Goal: Task Accomplishment & Management: Complete application form

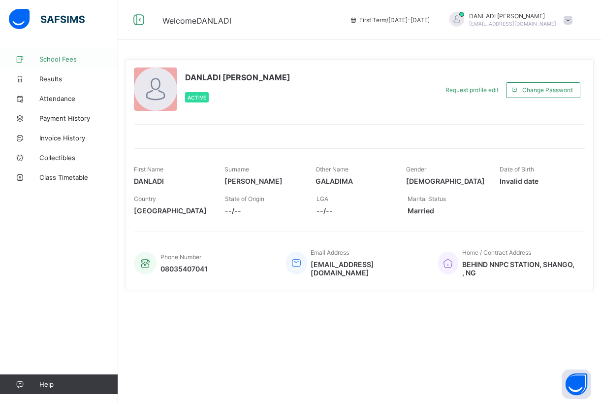
click at [73, 60] on span "School Fees" at bounding box center [78, 59] width 79 height 8
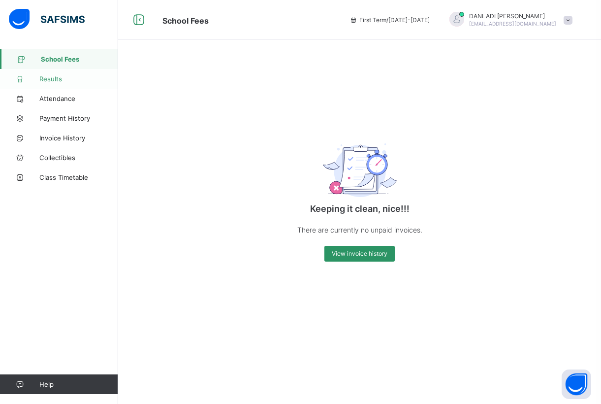
click at [60, 79] on span "Results" at bounding box center [78, 79] width 79 height 8
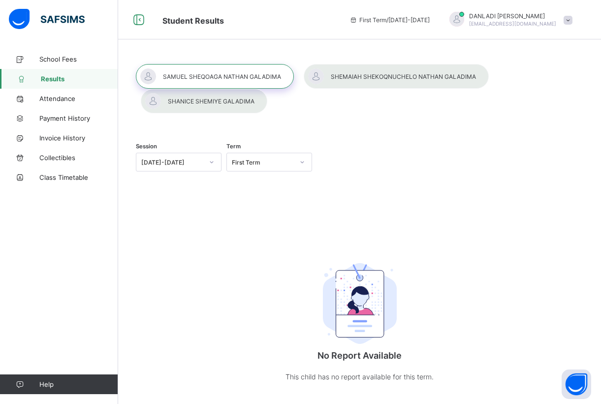
click at [356, 79] on div at bounding box center [396, 76] width 185 height 25
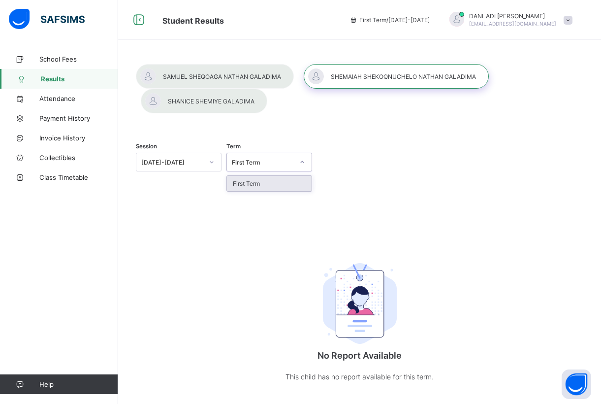
click at [302, 161] on icon at bounding box center [302, 162] width 6 height 10
click at [338, 146] on div "Session [DATE]-[DATE] Term option First Term focused, 1 of 1. 1 result availabl…" at bounding box center [359, 163] width 447 height 61
click at [75, 58] on span "School Fees" at bounding box center [78, 59] width 79 height 8
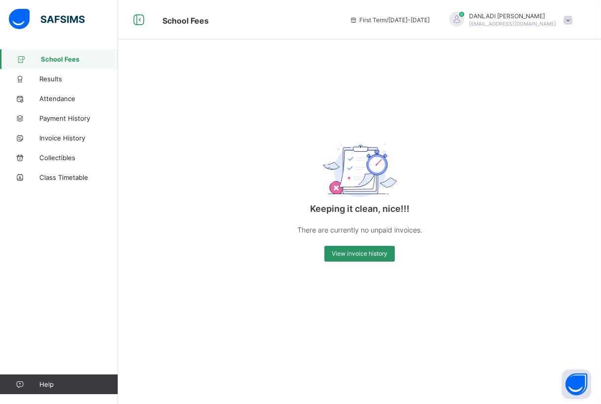
click at [358, 22] on icon at bounding box center [353, 19] width 8 height 7
click at [70, 135] on span "Invoice History" at bounding box center [78, 138] width 79 height 8
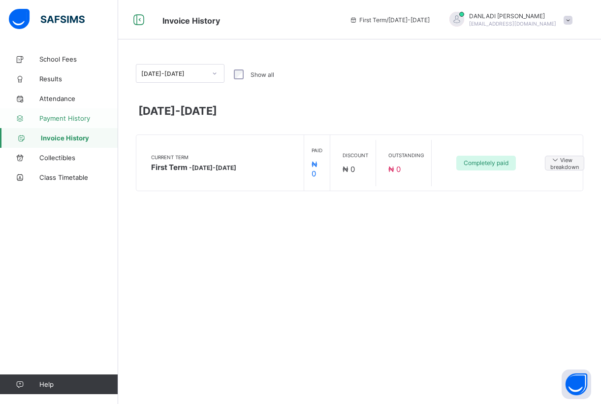
click at [80, 117] on span "Payment History" at bounding box center [78, 118] width 79 height 8
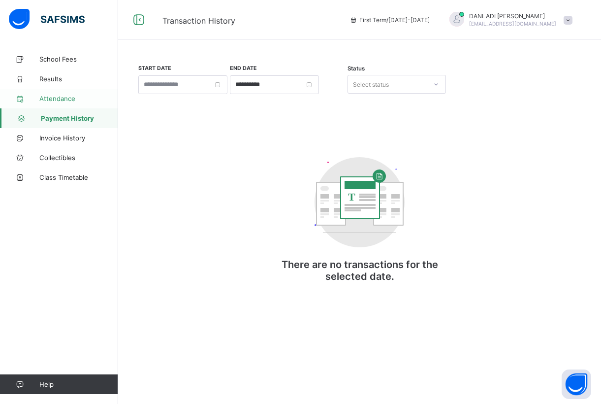
click at [74, 98] on span "Attendance" at bounding box center [78, 98] width 79 height 8
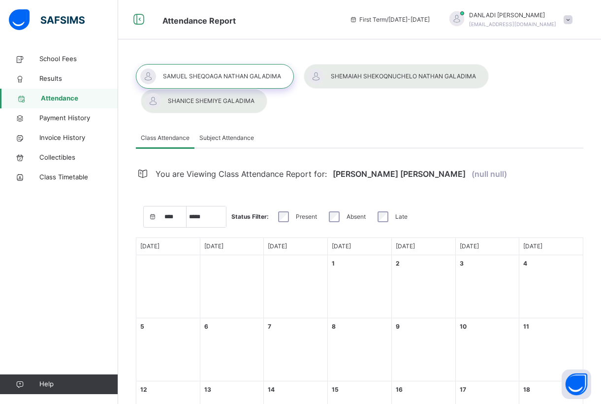
select select "****"
select select "*"
click at [240, 134] on span "Subject Attendance" at bounding box center [226, 137] width 55 height 9
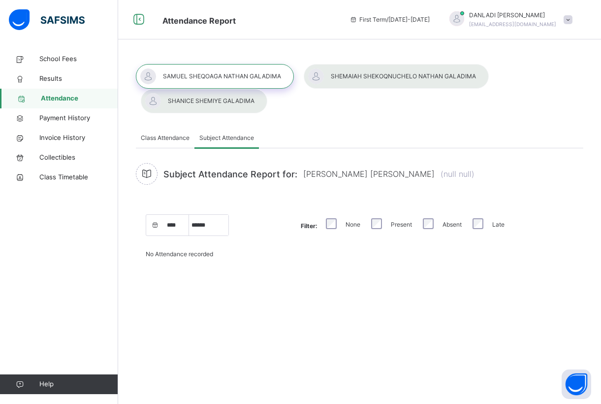
click at [165, 134] on span "Class Attendance" at bounding box center [165, 137] width 49 height 9
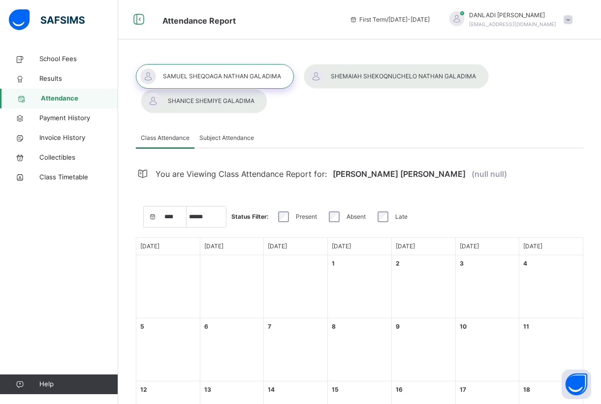
click at [184, 99] on div at bounding box center [204, 101] width 126 height 25
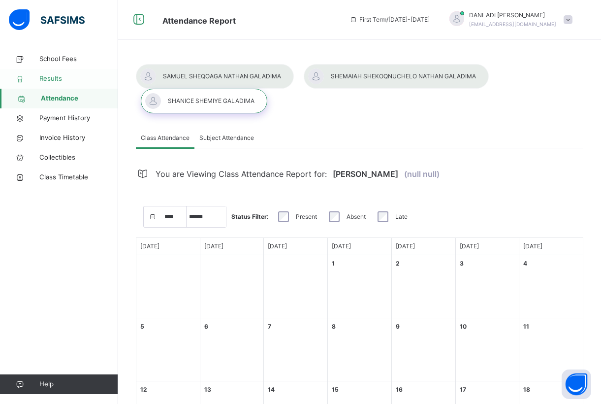
click at [57, 79] on span "Results" at bounding box center [78, 79] width 79 height 10
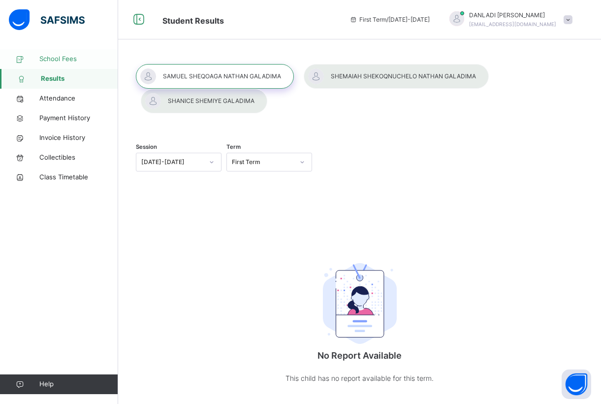
click at [59, 57] on span "School Fees" at bounding box center [78, 59] width 79 height 10
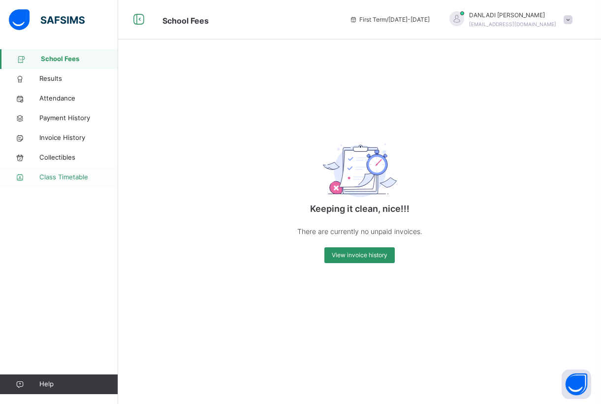
click at [80, 176] on span "Class Timetable" at bounding box center [78, 177] width 79 height 10
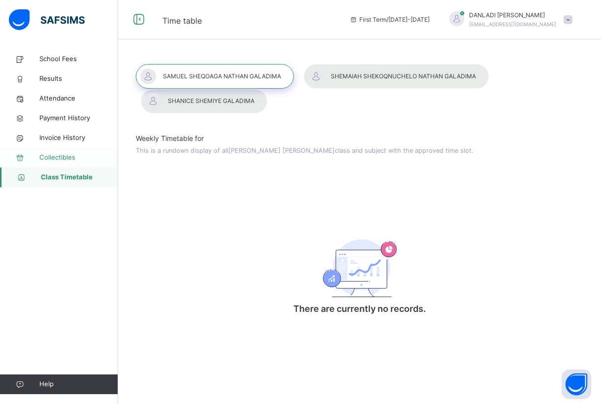
click at [73, 156] on span "Collectibles" at bounding box center [78, 158] width 79 height 10
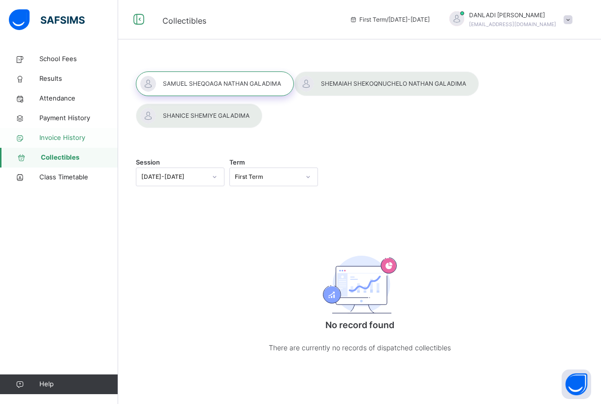
click at [73, 139] on span "Invoice History" at bounding box center [78, 138] width 79 height 10
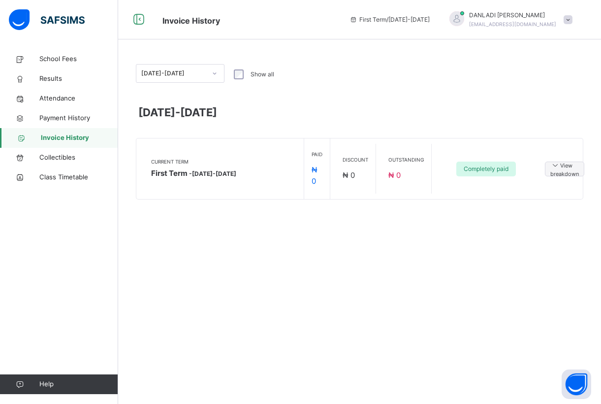
click at [506, 12] on span "[PERSON_NAME]" at bounding box center [512, 15] width 87 height 9
click at [527, 81] on span "Profile" at bounding box center [540, 82] width 65 height 13
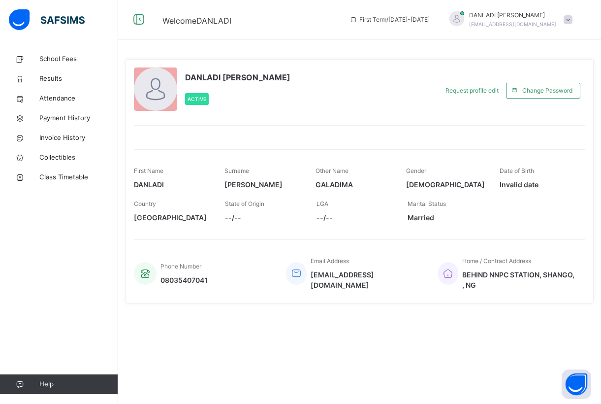
click at [233, 217] on span "--/--" at bounding box center [263, 217] width 76 height 10
click at [239, 206] on span "State of Origin" at bounding box center [244, 203] width 39 height 7
click at [481, 88] on span "Request profile edit" at bounding box center [471, 90] width 53 height 9
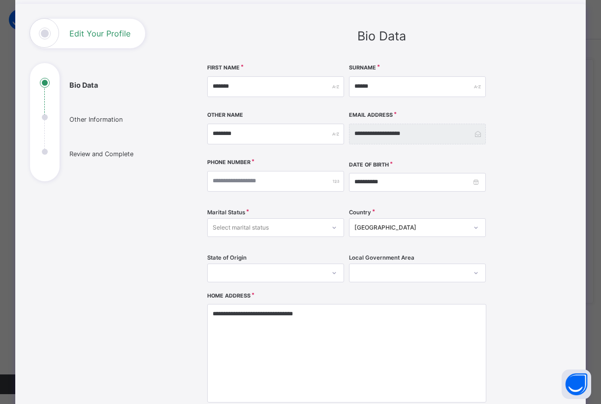
scroll to position [53, 0]
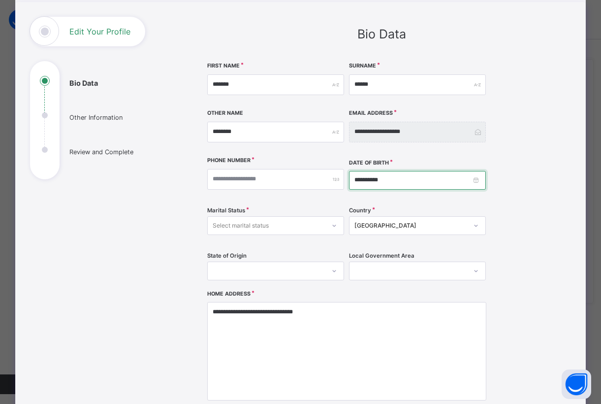
click at [474, 179] on input "**********" at bounding box center [417, 180] width 137 height 19
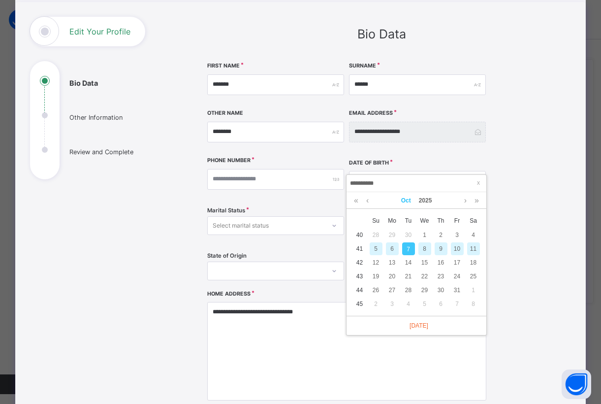
click at [409, 197] on link "Oct" at bounding box center [406, 200] width 18 height 17
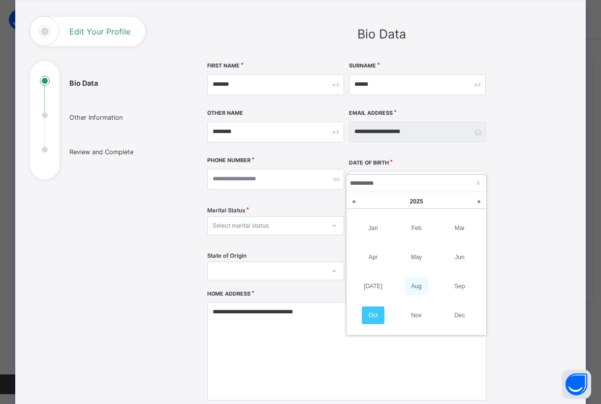
click at [416, 284] on link "Aug" at bounding box center [416, 286] width 23 height 18
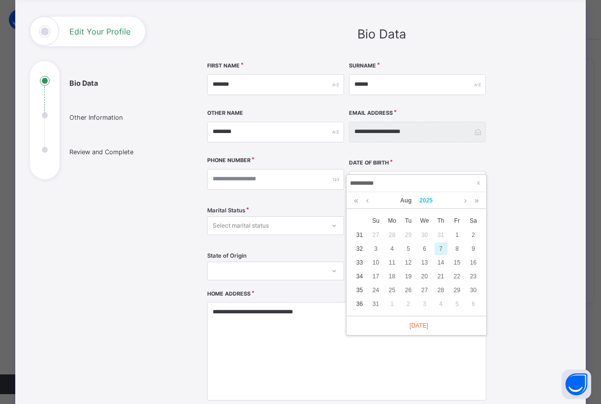
click at [427, 197] on link "2025" at bounding box center [425, 200] width 21 height 17
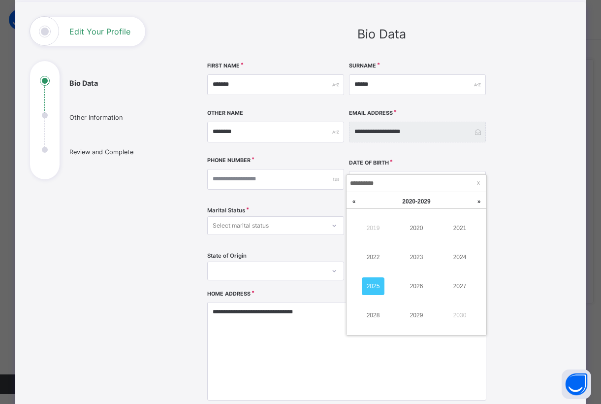
scroll to position [0, 0]
click at [355, 202] on link at bounding box center [353, 201] width 15 height 19
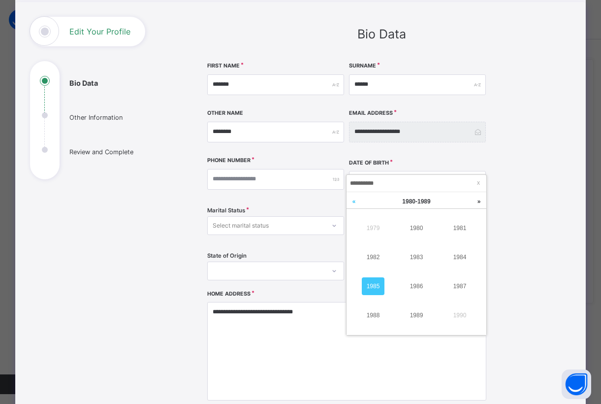
click at [355, 202] on link at bounding box center [353, 201] width 15 height 19
click at [454, 285] on link "1977" at bounding box center [459, 286] width 23 height 18
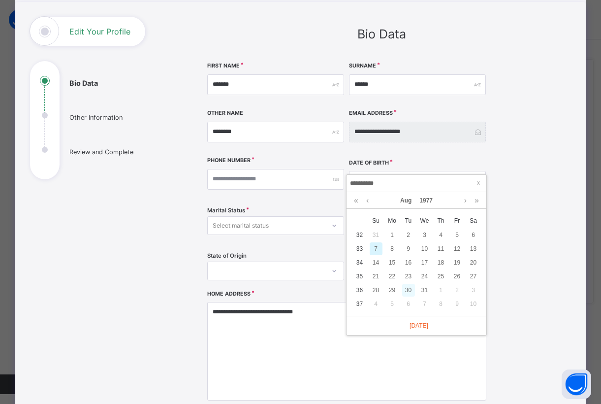
click at [407, 288] on div "30" at bounding box center [408, 289] width 13 height 13
type input "**********"
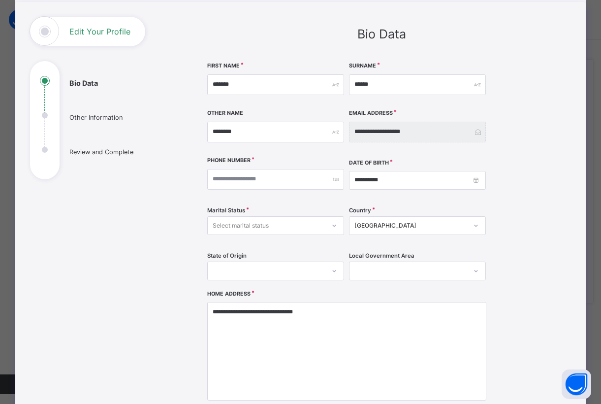
click at [332, 225] on icon at bounding box center [333, 225] width 3 height 2
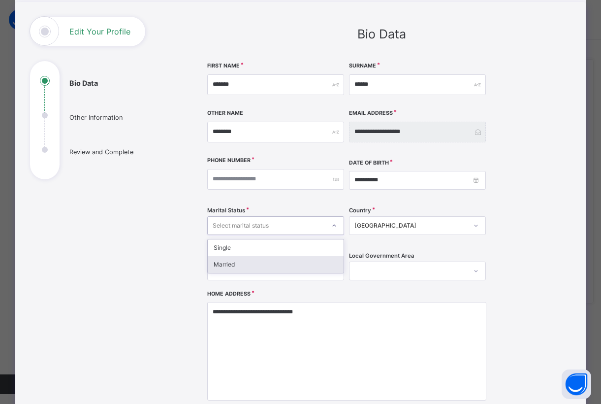
click at [309, 261] on div "Married" at bounding box center [276, 264] width 136 height 17
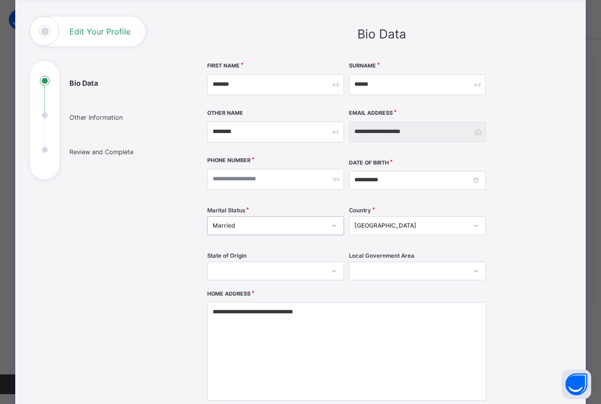
click at [332, 269] on div at bounding box center [275, 270] width 137 height 19
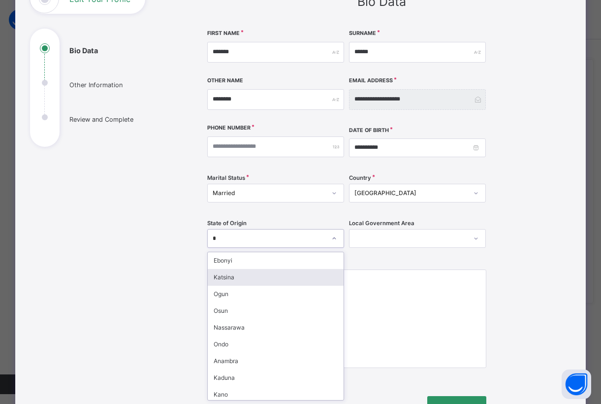
type input "**"
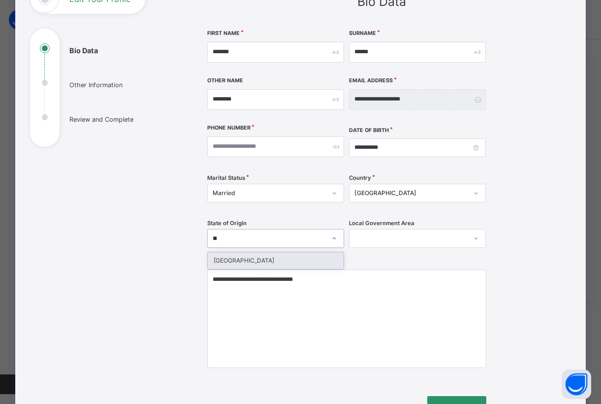
click at [275, 257] on div "[GEOGRAPHIC_DATA]" at bounding box center [276, 260] width 136 height 17
click at [474, 235] on icon at bounding box center [476, 238] width 6 height 10
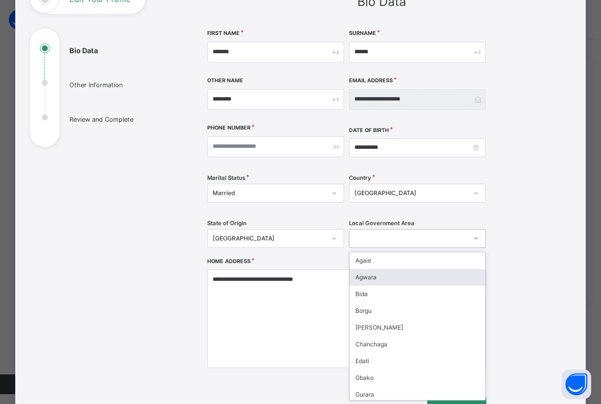
type input "*"
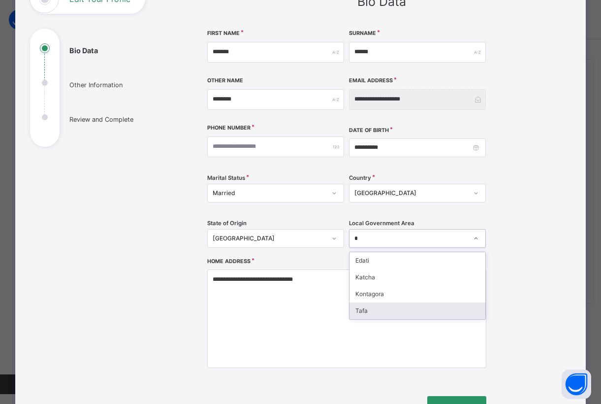
click at [410, 312] on div "Tafa" at bounding box center [417, 310] width 136 height 17
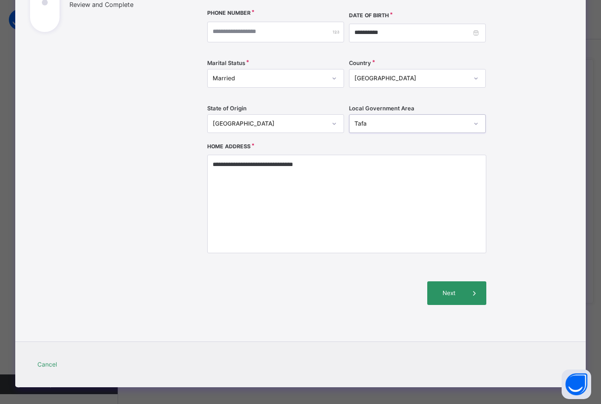
scroll to position [177, 0]
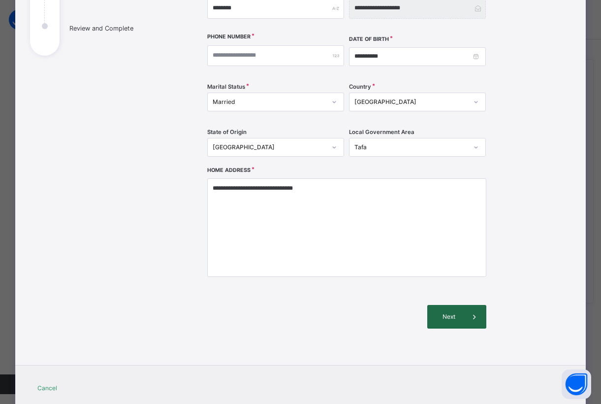
click at [440, 316] on span "Next" at bounding box center [449, 316] width 28 height 9
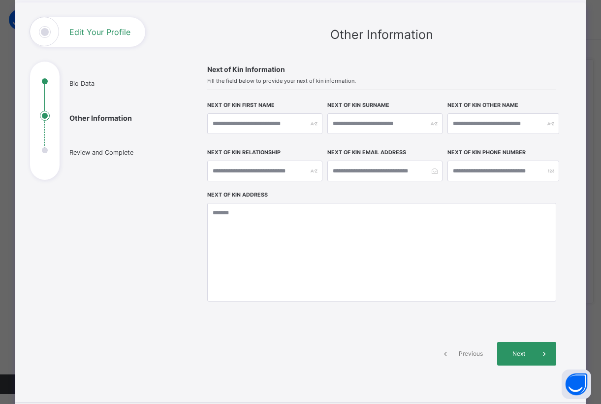
scroll to position [53, 0]
type input "*******"
type input "********"
type input "*******"
click at [229, 171] on input "text" at bounding box center [264, 170] width 115 height 21
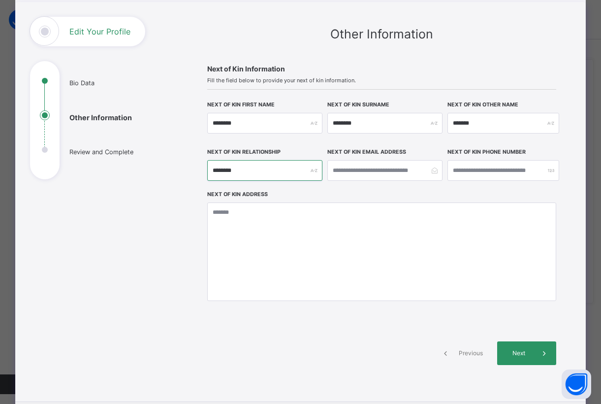
type input "*******"
type input "*"
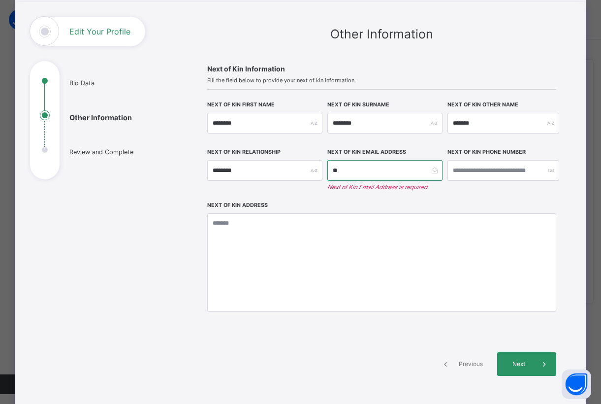
type input "*"
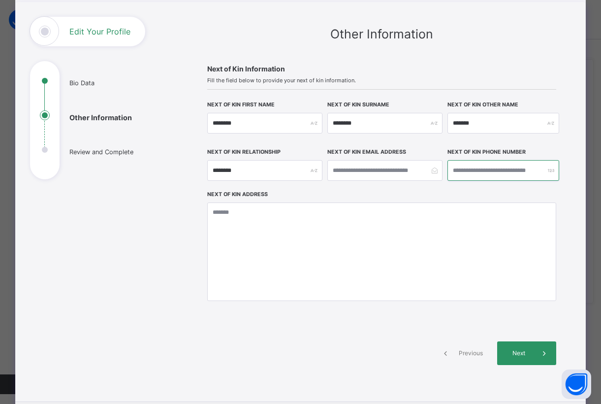
type input "**********"
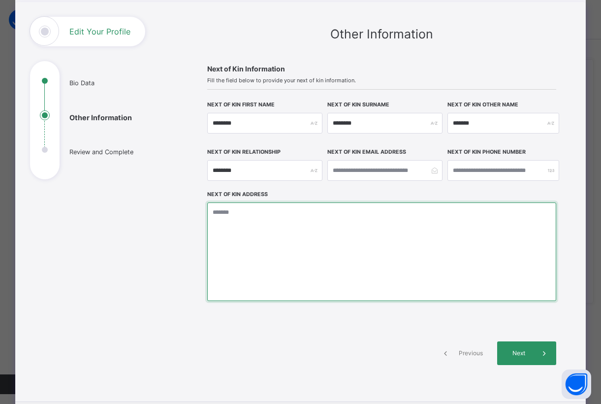
click at [250, 215] on textarea at bounding box center [381, 251] width 349 height 98
type textarea "**********"
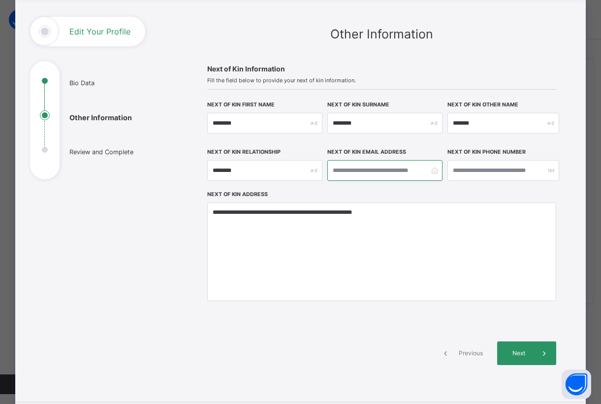
click at [400, 171] on input "email" at bounding box center [384, 170] width 115 height 21
type input "**********"
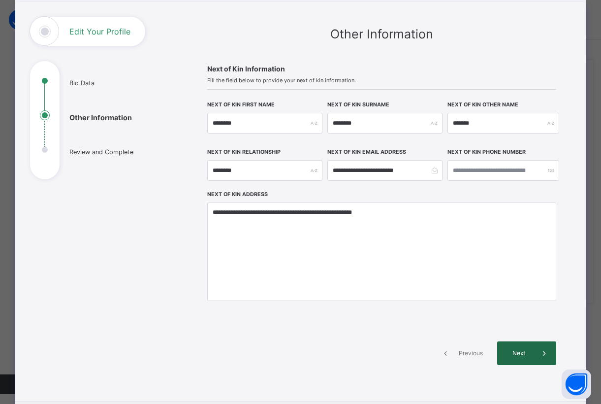
click at [520, 350] on span "Next" at bounding box center [518, 352] width 28 height 9
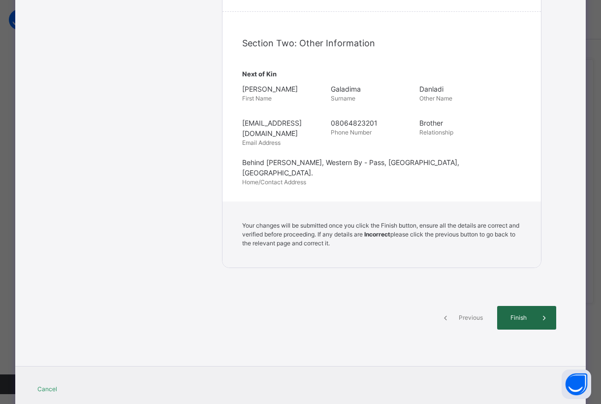
scroll to position [369, 0]
click at [523, 306] on div "Finish" at bounding box center [526, 318] width 59 height 24
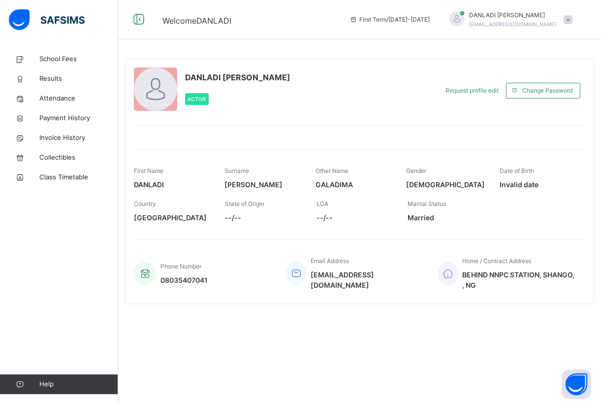
scroll to position [0, 0]
click at [62, 60] on span "School Fees" at bounding box center [78, 59] width 79 height 10
